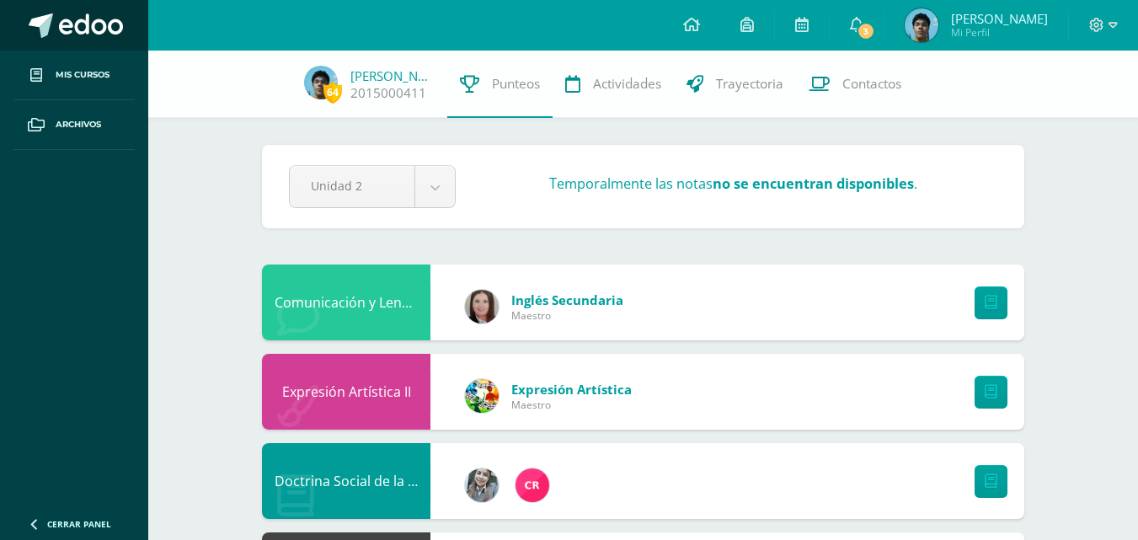
click at [104, 41] on link at bounding box center [74, 25] width 148 height 51
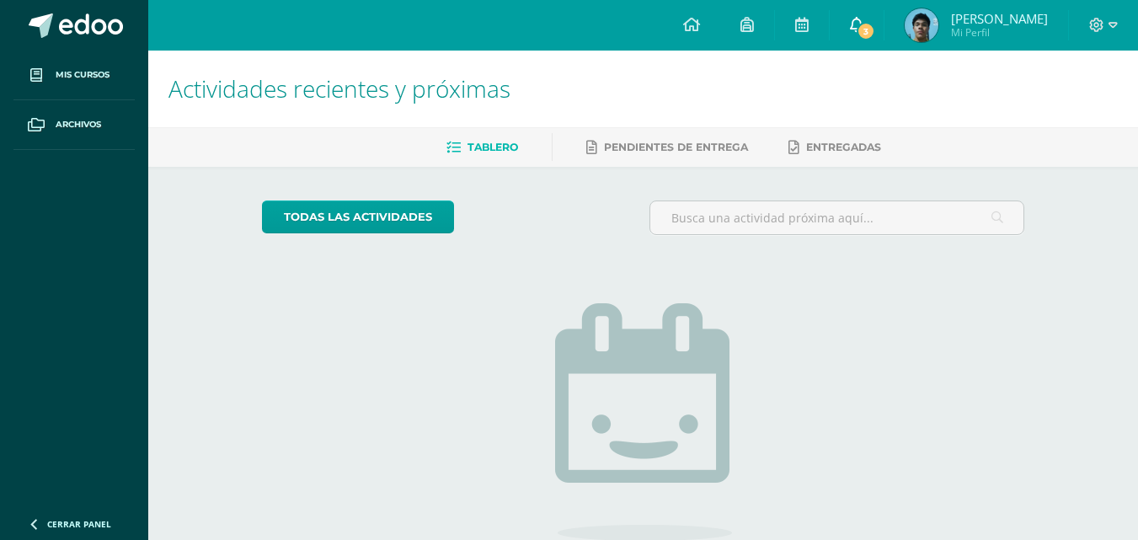
click at [884, 24] on link "3" at bounding box center [857, 25] width 54 height 51
click at [593, 360] on img at bounding box center [643, 422] width 177 height 238
